Goal: Find specific page/section: Find specific page/section

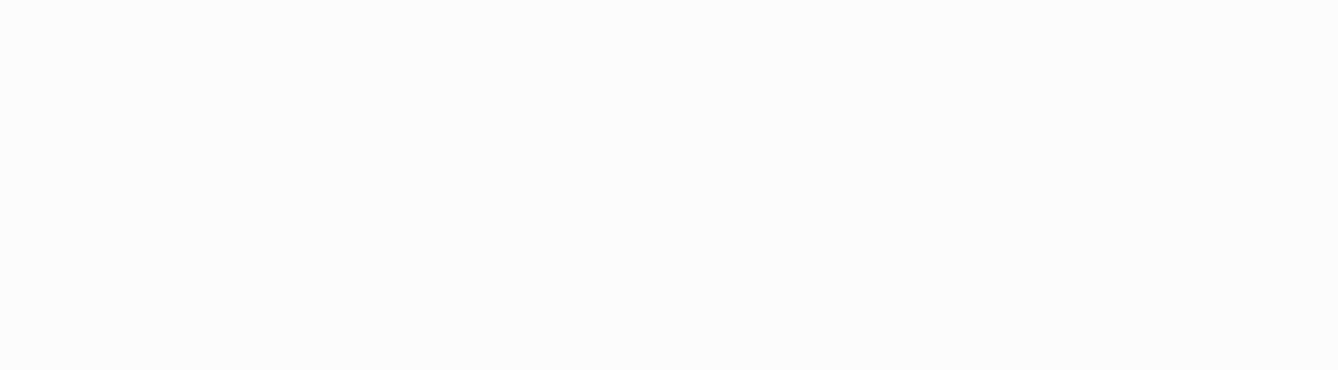
click at [1154, 69] on body at bounding box center [669, 185] width 1338 height 370
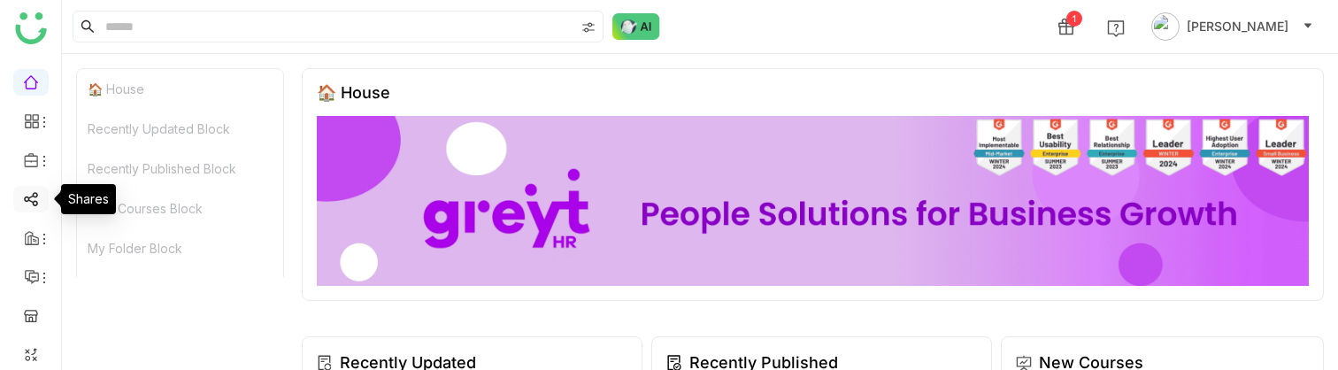
click at [35, 203] on link at bounding box center [31, 197] width 16 height 15
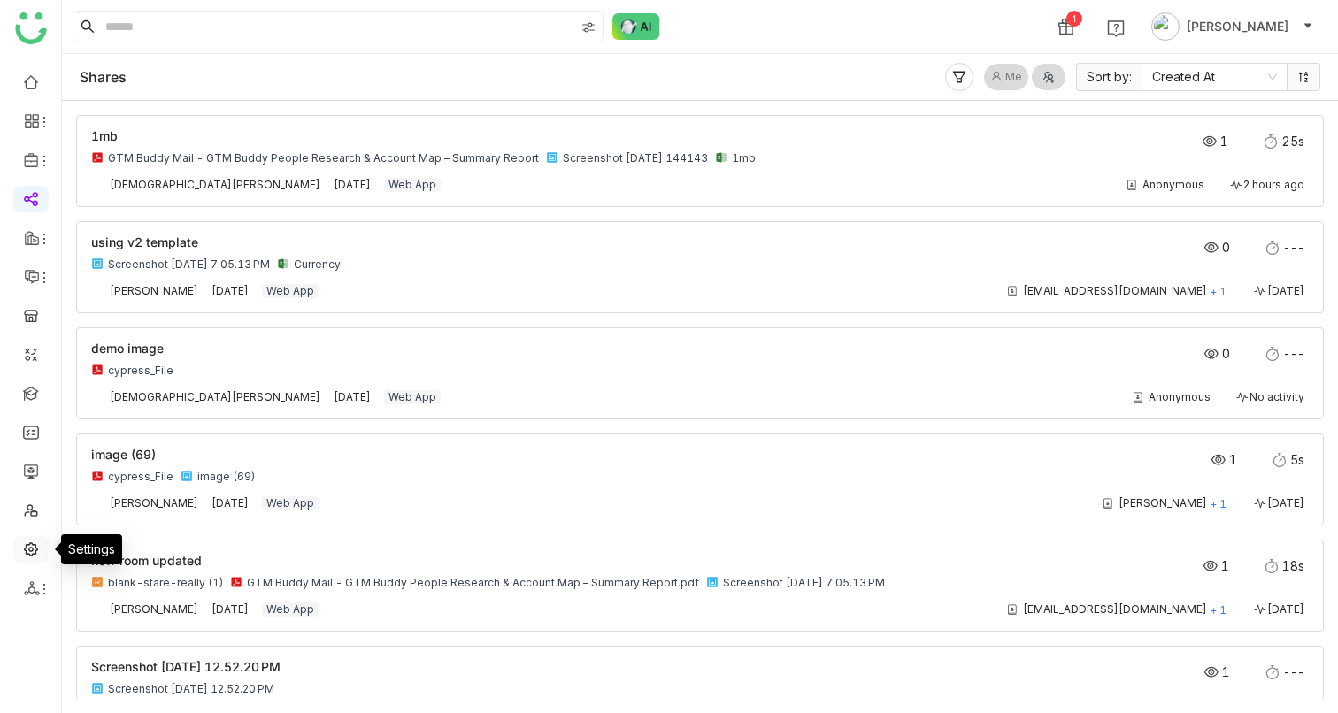
click at [31, 369] on link at bounding box center [31, 548] width 16 height 15
